Goal: Information Seeking & Learning: Compare options

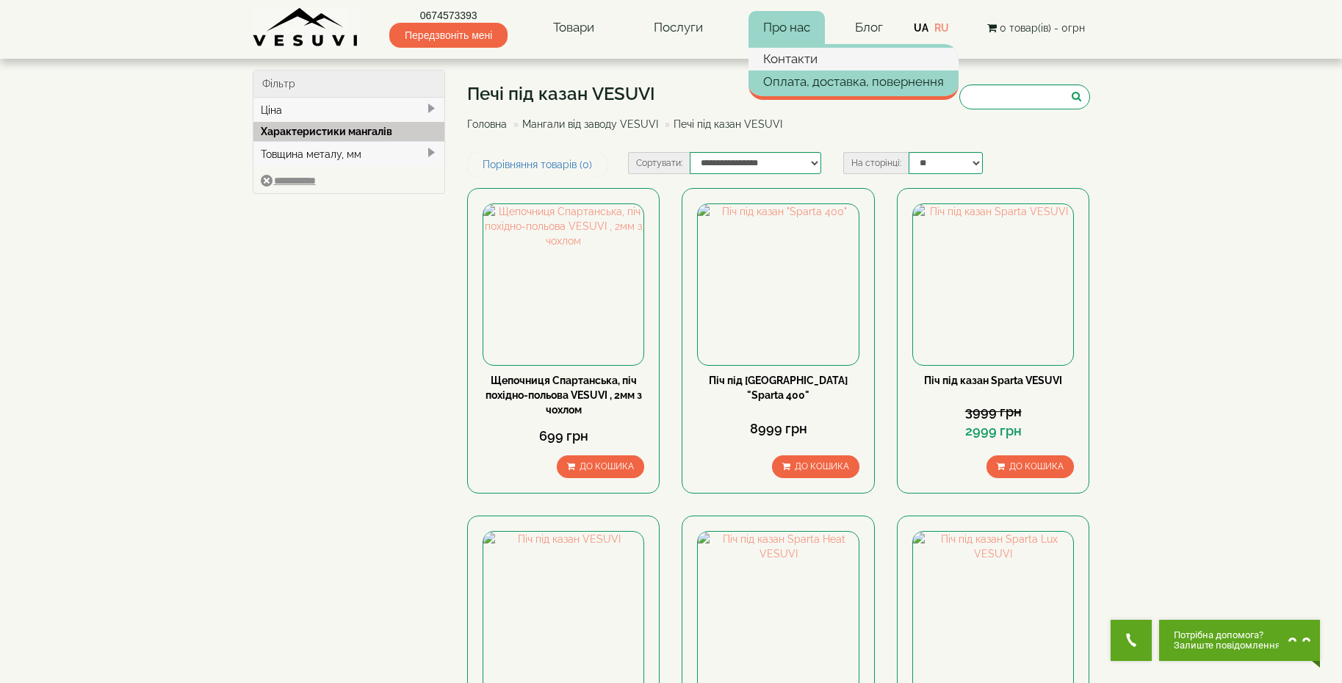
click at [774, 54] on link "Контакти" at bounding box center [854, 59] width 210 height 22
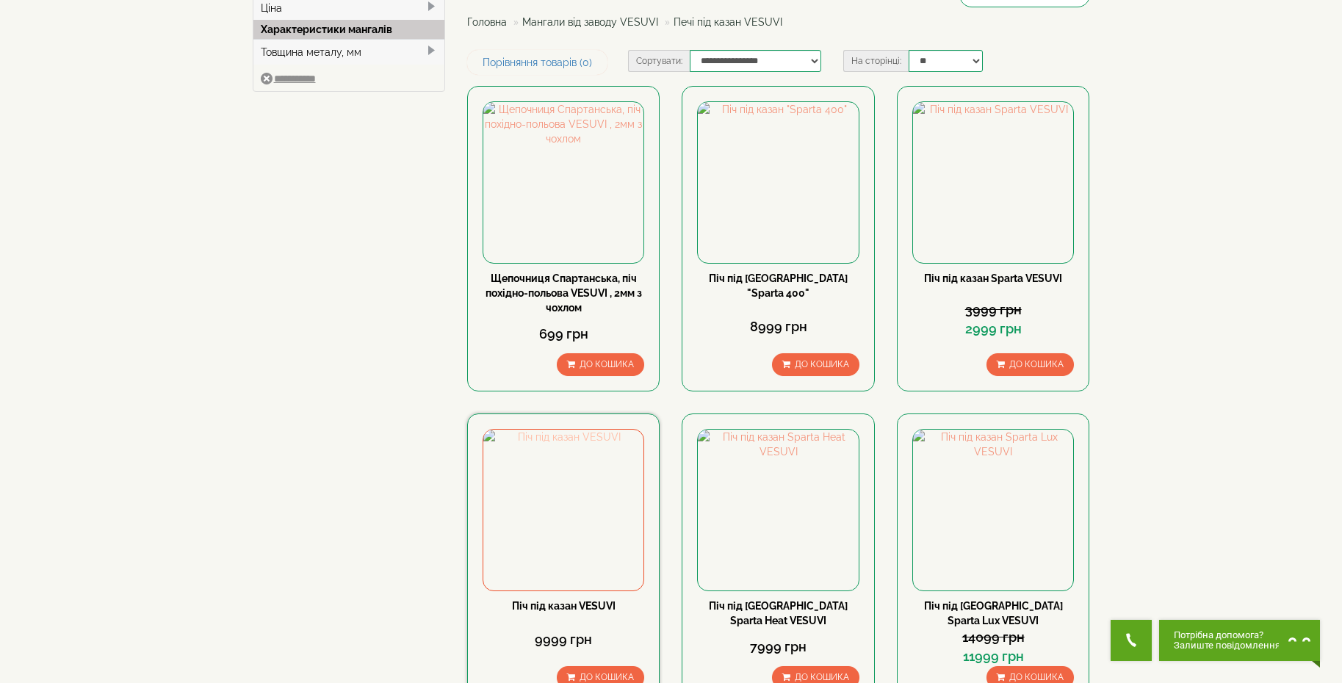
scroll to position [147, 0]
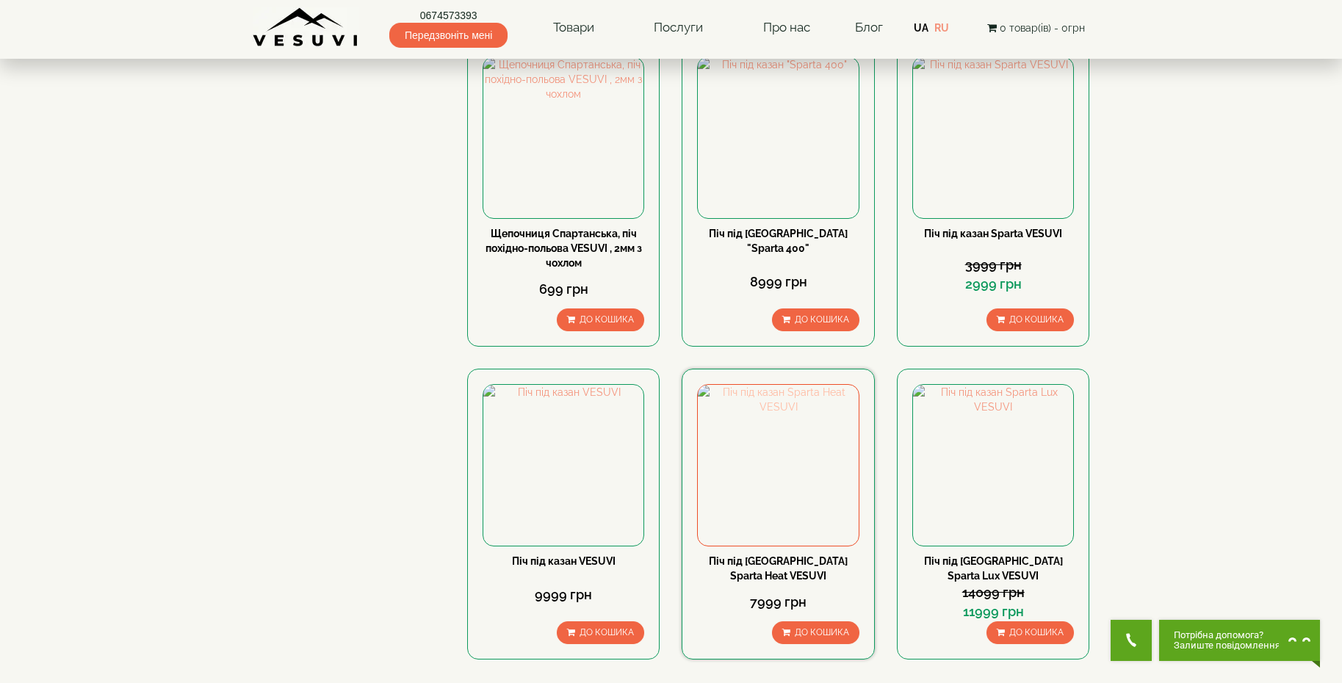
click at [770, 479] on img at bounding box center [778, 465] width 160 height 160
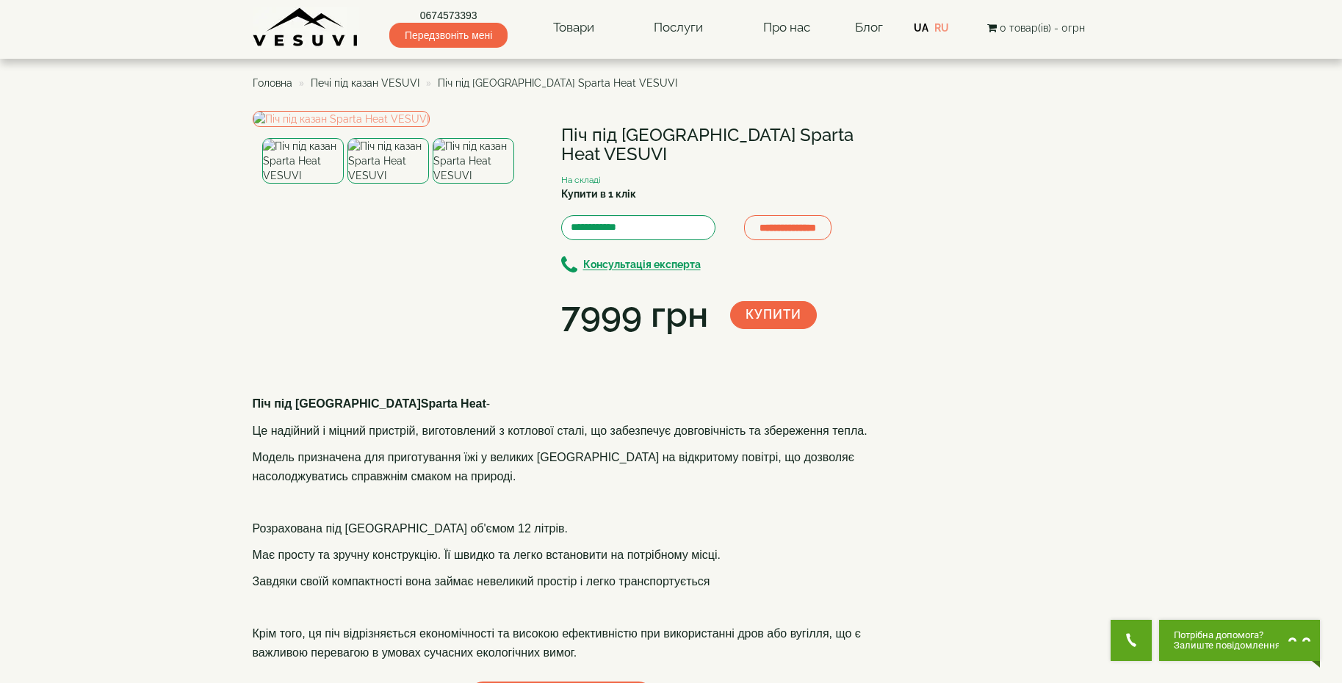
click at [473, 184] on img at bounding box center [474, 161] width 82 height 46
click at [409, 184] on img at bounding box center [389, 161] width 82 height 46
click at [281, 184] on img at bounding box center [303, 161] width 82 height 46
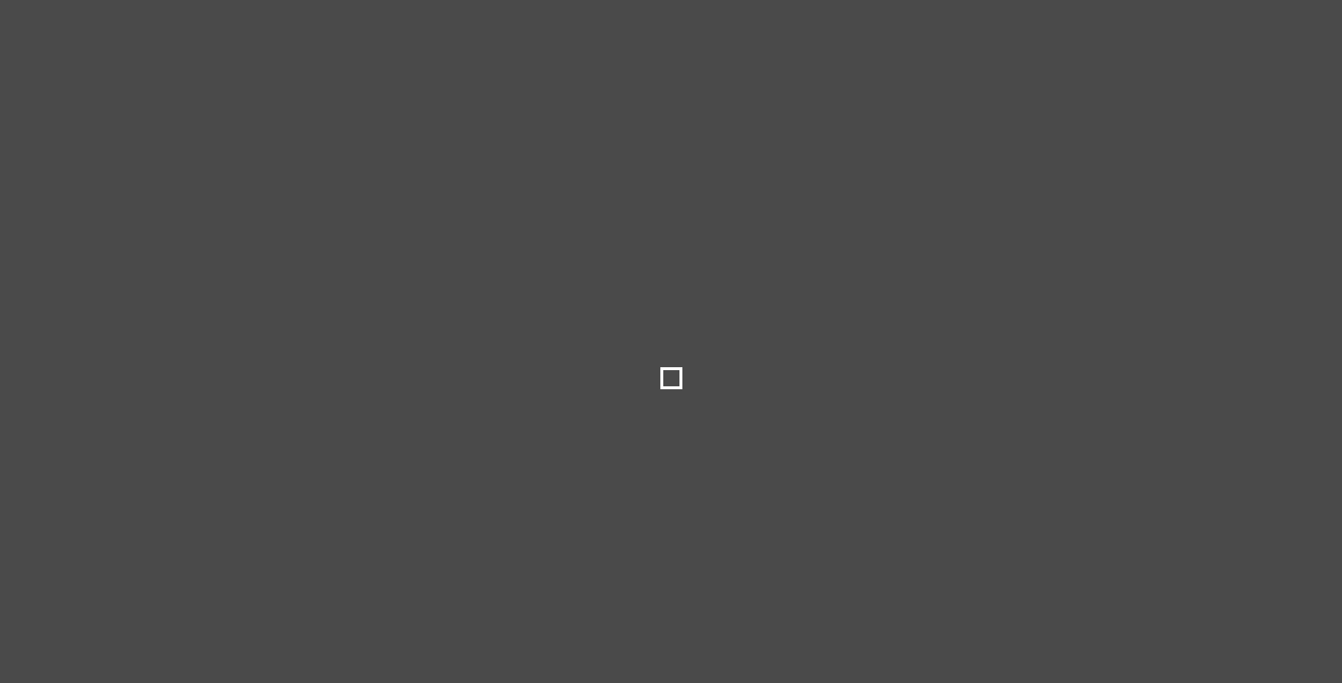
select select
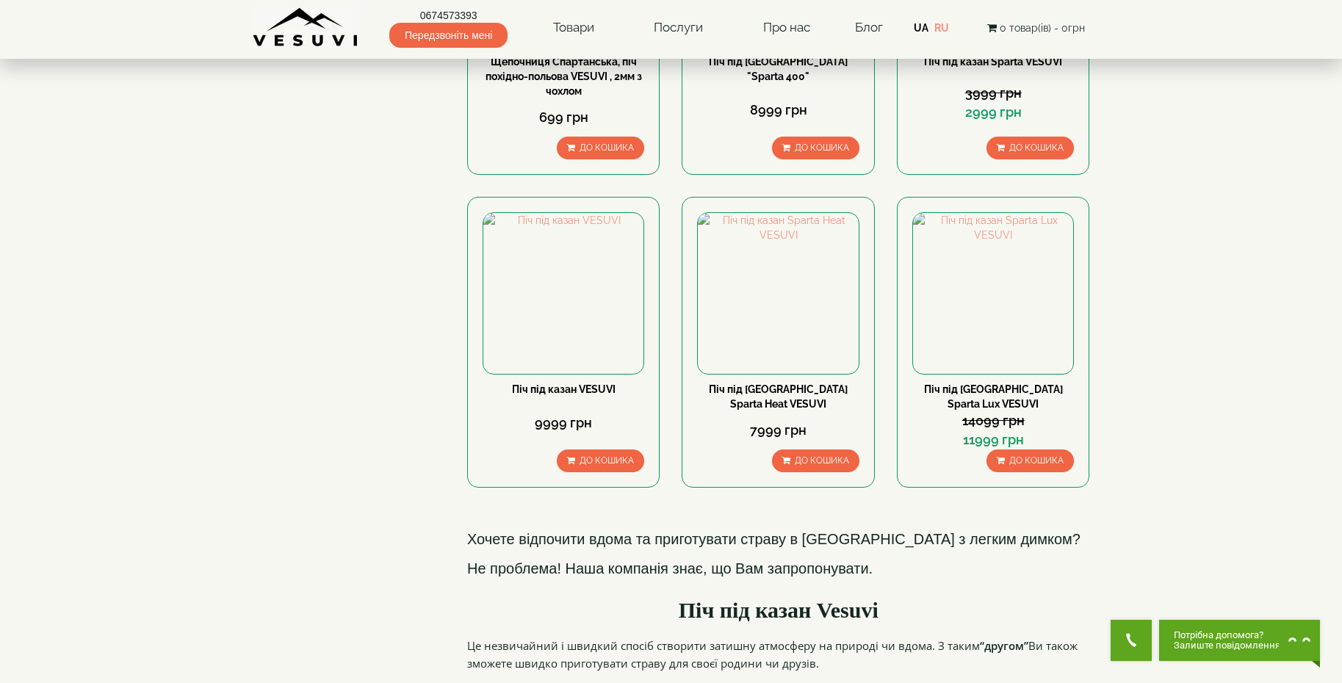
scroll to position [367, 0]
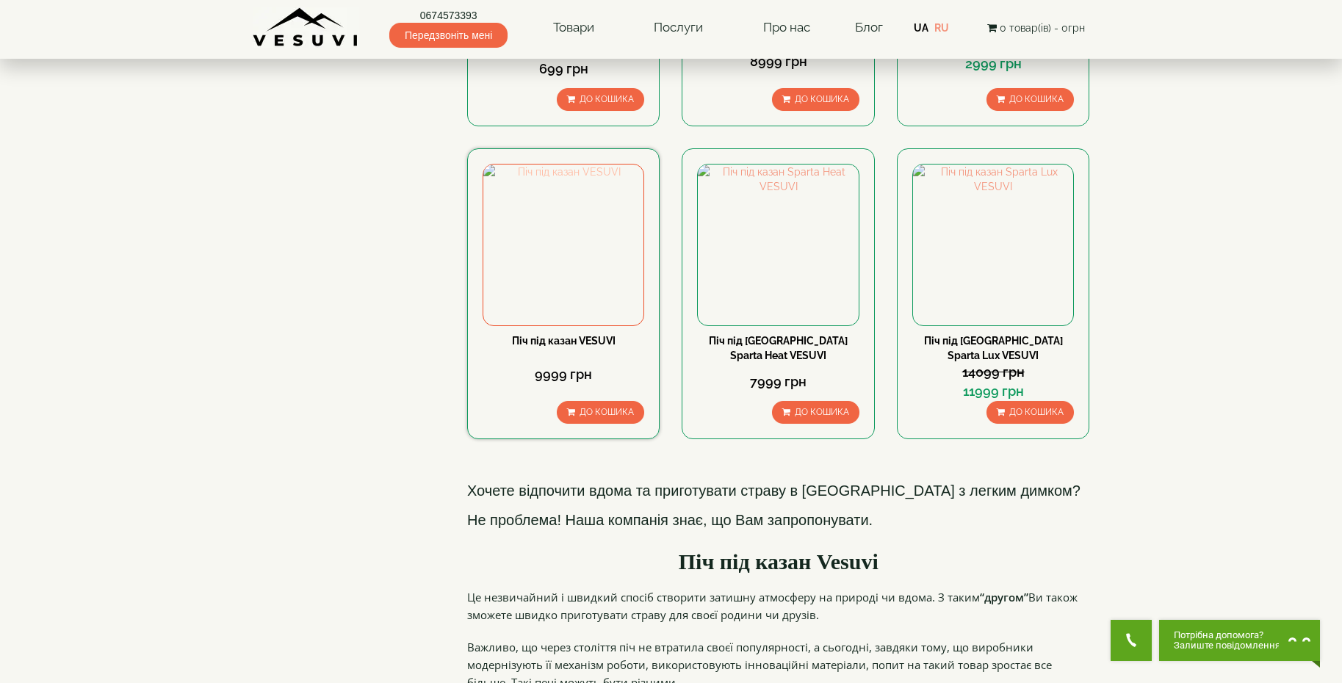
click at [547, 281] on img at bounding box center [563, 245] width 160 height 160
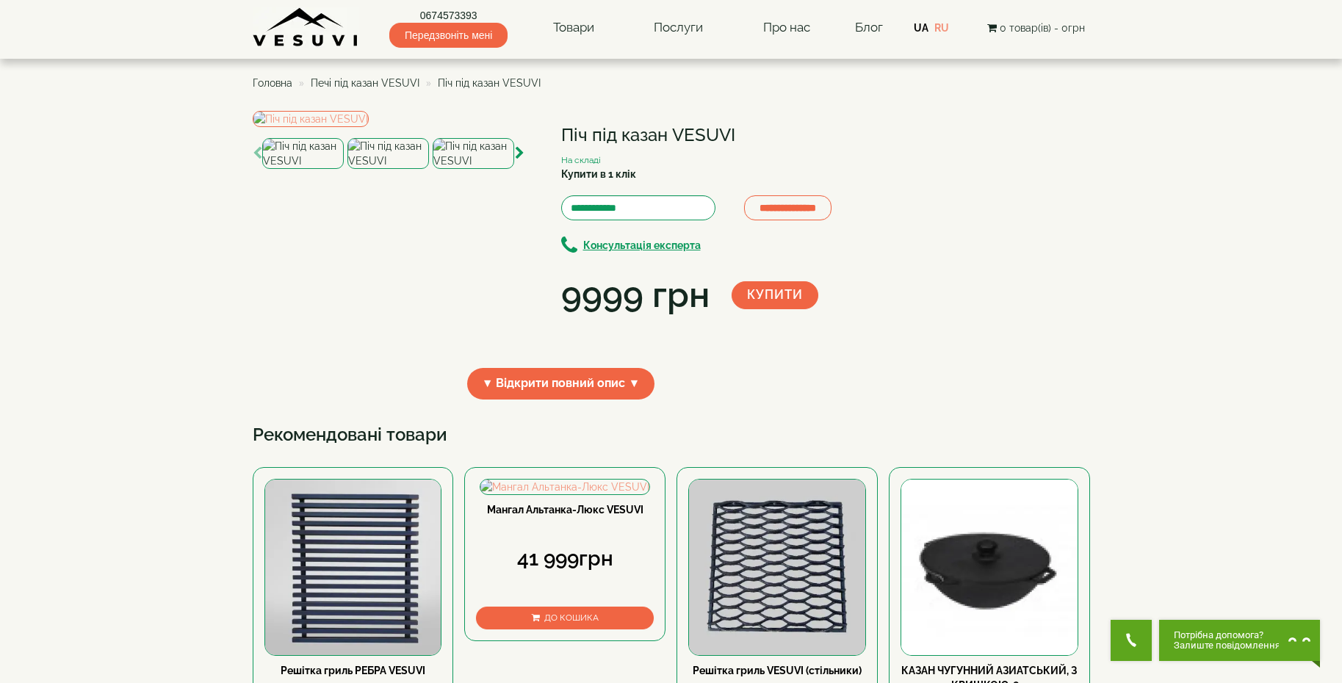
click at [384, 169] on img at bounding box center [389, 153] width 82 height 31
click at [290, 169] on img at bounding box center [303, 153] width 82 height 31
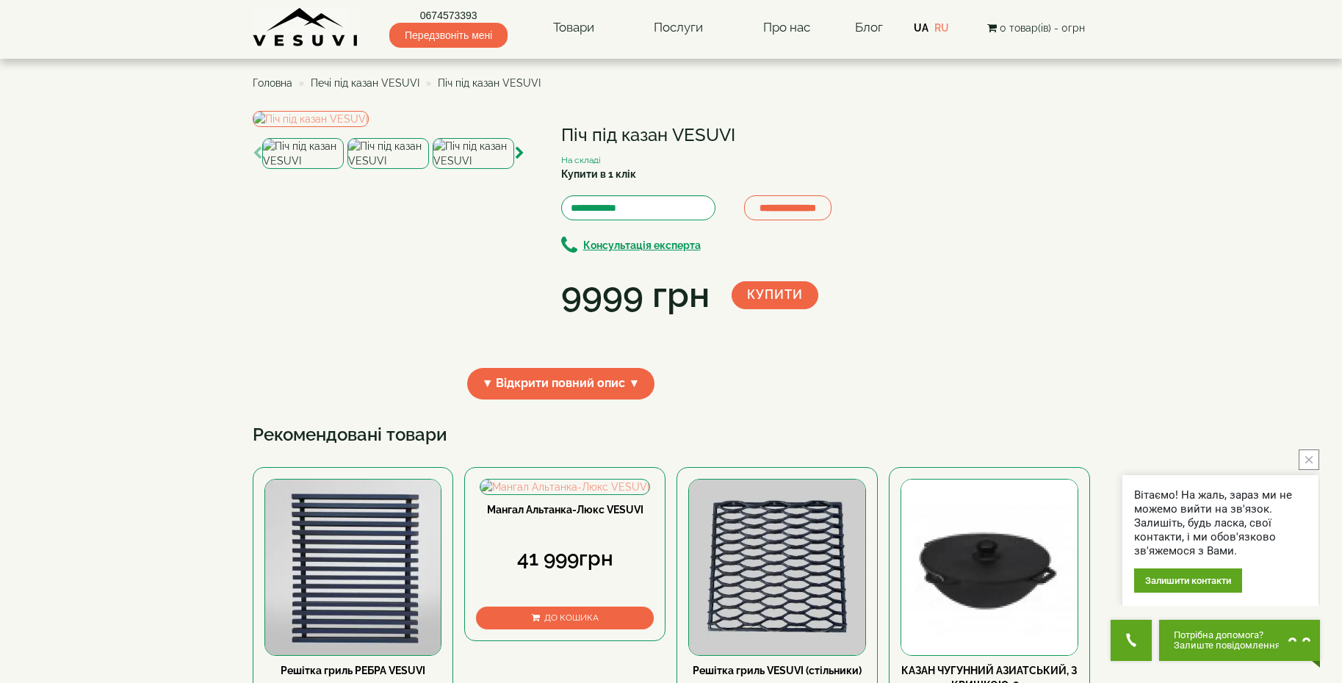
click at [486, 169] on img at bounding box center [474, 153] width 82 height 31
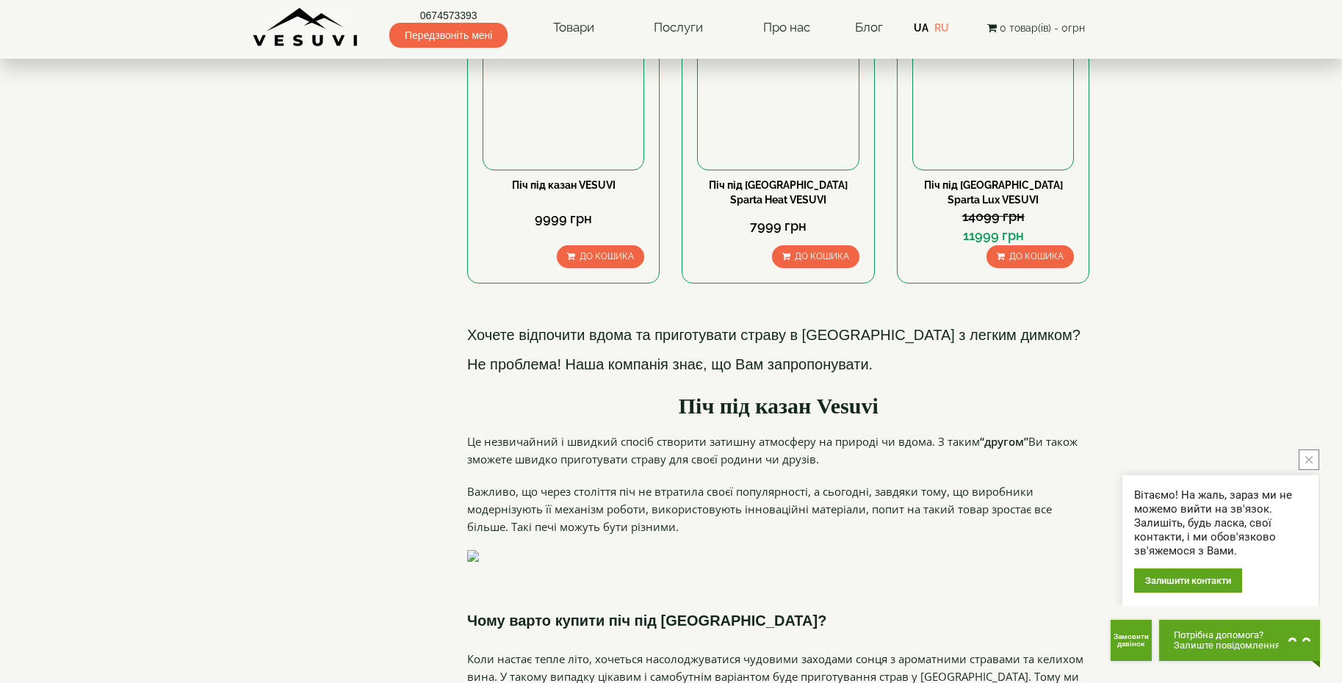
scroll to position [588, 0]
